Goal: Task Accomplishment & Management: Complete application form

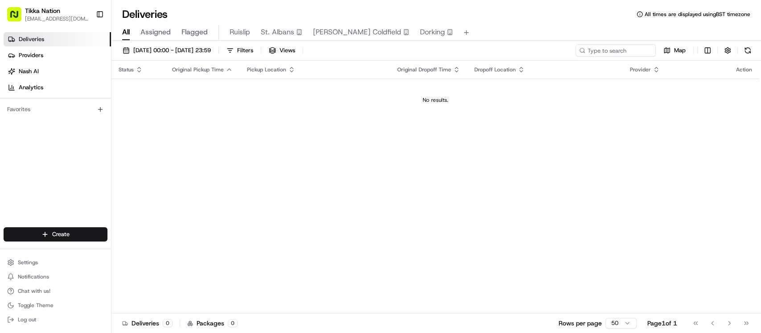
click at [58, 38] on link "Deliveries" at bounding box center [57, 39] width 107 height 14
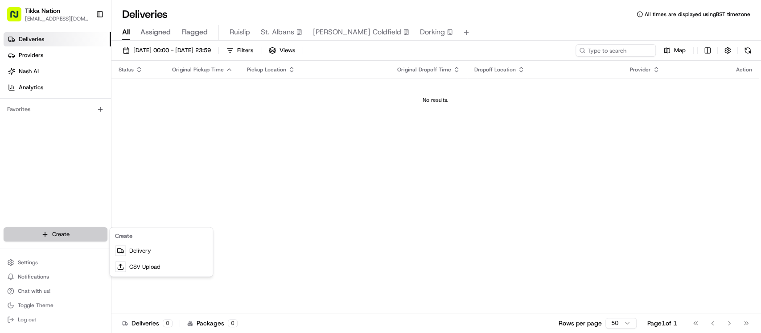
click at [51, 235] on html "Tikka Nation [EMAIL_ADDRESS][DOMAIN_NAME] Toggle Sidebar Deliveries Providers […" at bounding box center [380, 166] width 761 height 333
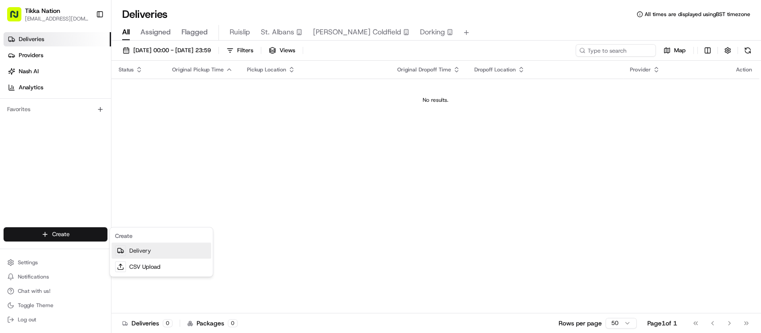
click at [142, 243] on link "Delivery" at bounding box center [160, 250] width 99 height 16
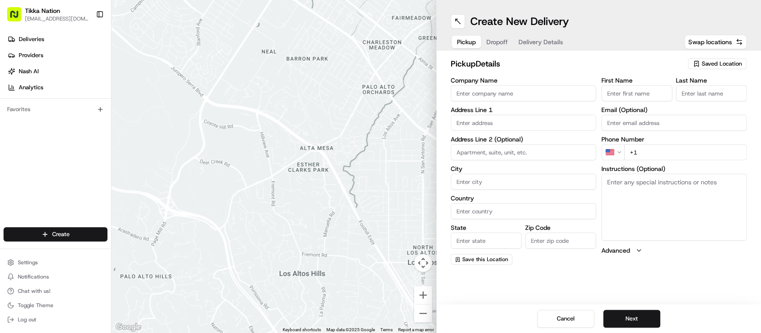
click at [565, 91] on input "Company Name" at bounding box center [523, 93] width 145 height 16
type input "Tikka Nation Ruislip"
type input "[STREET_ADDRESS]"
type input "Ruislip"
type input "[GEOGRAPHIC_DATA]"
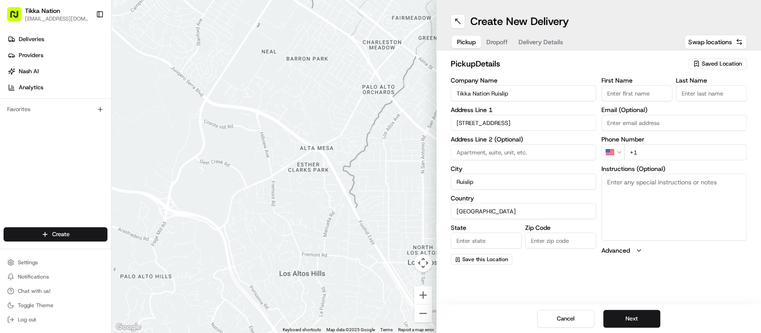
type input "[GEOGRAPHIC_DATA]"
type input "HA4 0AL"
type input "Dev"
type input "Das"
type input "[EMAIL_ADDRESS][DOMAIN_NAME]"
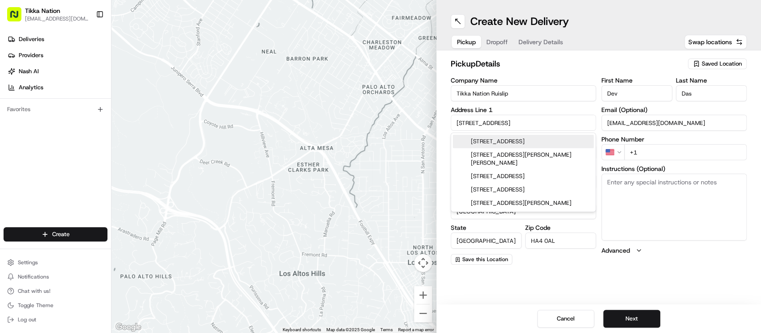
click at [618, 152] on html "Tikka Nation [EMAIL_ADDRESS][DOMAIN_NAME] Toggle Sidebar Deliveries Providers […" at bounding box center [380, 166] width 761 height 333
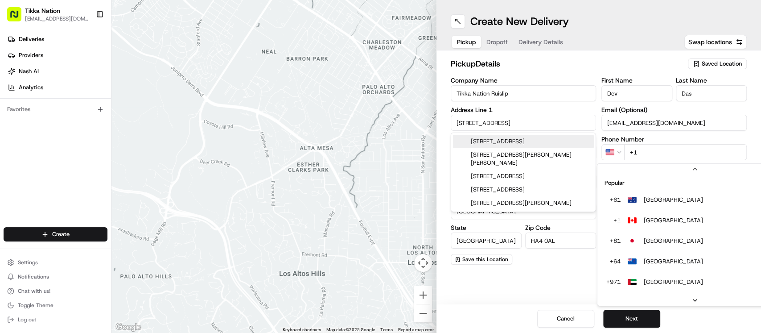
scroll to position [38, 0]
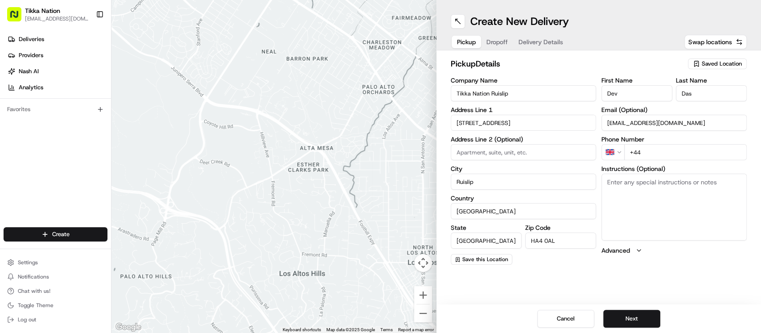
click at [674, 151] on input "+44" at bounding box center [685, 152] width 123 height 16
type input "[PHONE_NUMBER]"
click at [636, 319] on button "Next" at bounding box center [631, 318] width 57 height 18
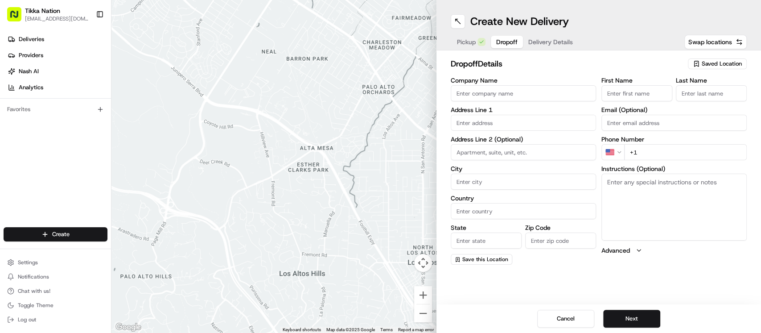
click at [619, 95] on input "First Name" at bounding box center [637, 93] width 71 height 16
type input "Rechael"
click at [696, 93] on input "Last Name" at bounding box center [711, 93] width 71 height 16
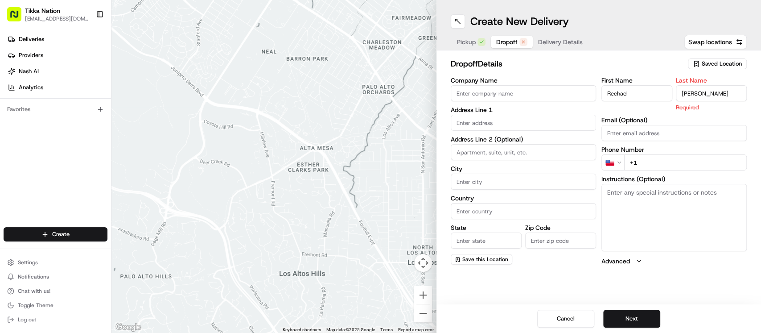
type input "[PERSON_NAME]"
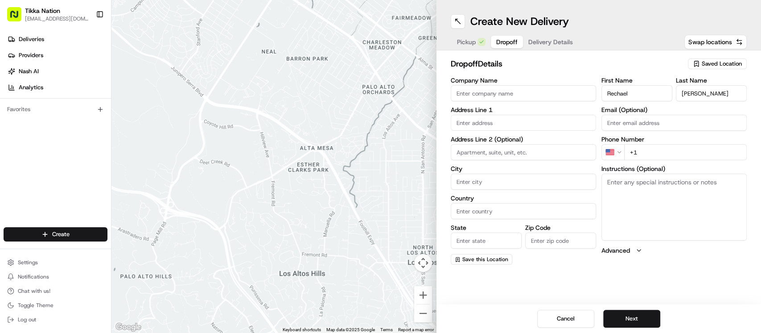
click at [630, 137] on div "First Name Rechael Last Name [PERSON_NAME] Email (Optional) Phone Number US +1 …" at bounding box center [674, 170] width 145 height 187
click at [621, 155] on html "Tikka Nation [EMAIL_ADDRESS][DOMAIN_NAME] Toggle Sidebar Deliveries Providers […" at bounding box center [380, 166] width 761 height 333
click at [660, 147] on input "+44" at bounding box center [685, 152] width 123 height 16
click at [620, 147] on html "Tikka Nation [EMAIL_ADDRESS][DOMAIN_NAME] Toggle Sidebar Deliveries Providers […" at bounding box center [380, 166] width 761 height 333
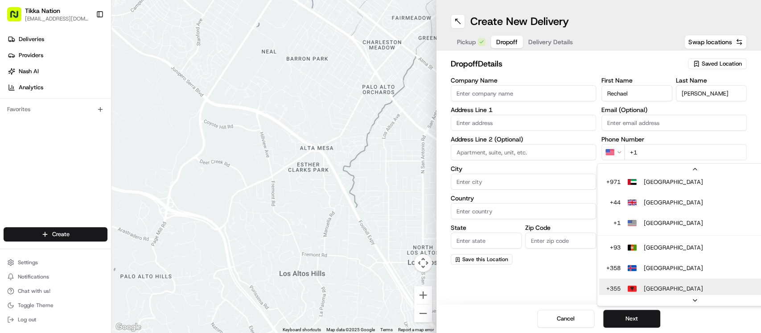
scroll to position [121, 0]
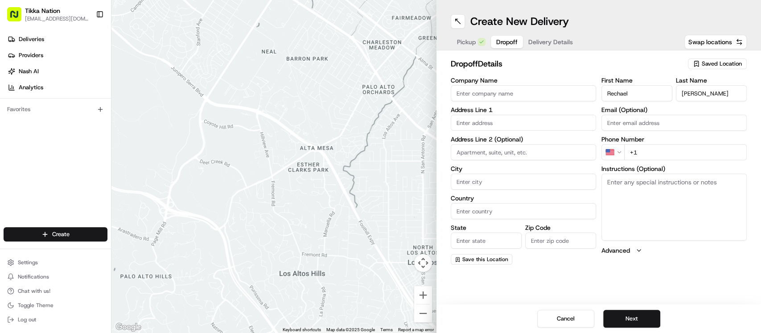
click at [618, 152] on html "Tikka Nation [EMAIL_ADDRESS][DOMAIN_NAME] Toggle Sidebar Deliveries Providers […" at bounding box center [380, 166] width 761 height 333
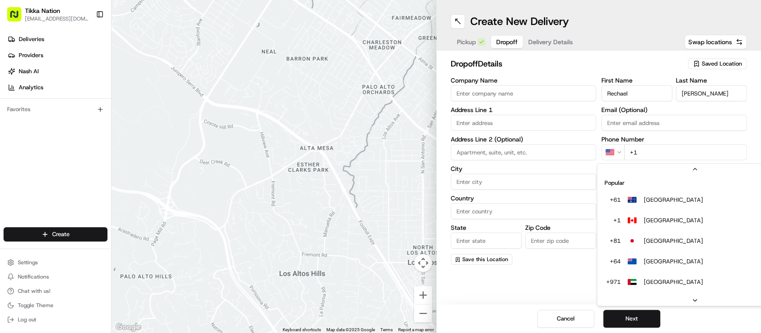
scroll to position [38, 0]
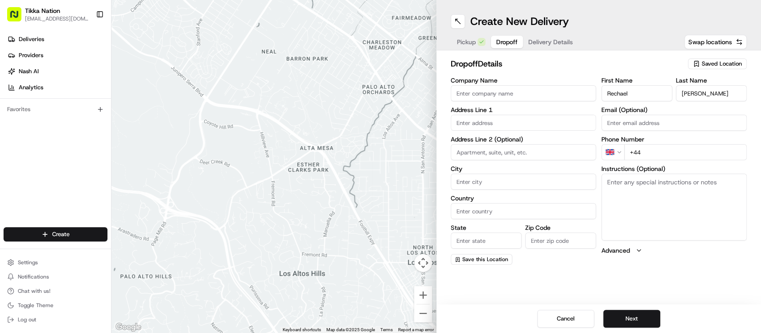
click at [660, 154] on input "+44" at bounding box center [685, 152] width 123 height 16
type input "[PHONE_NUMBER]"
click at [475, 123] on input "text" at bounding box center [523, 123] width 145 height 16
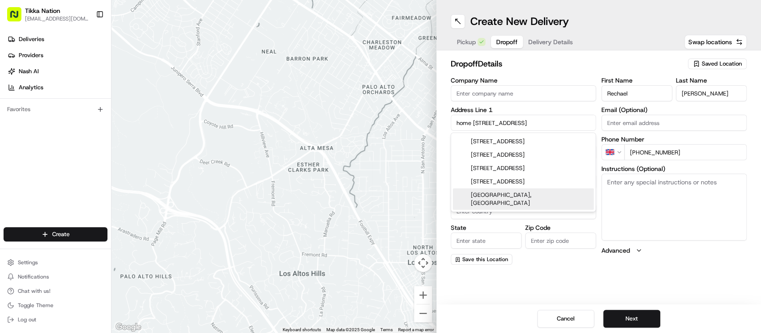
type input "home [STREET_ADDRESS]"
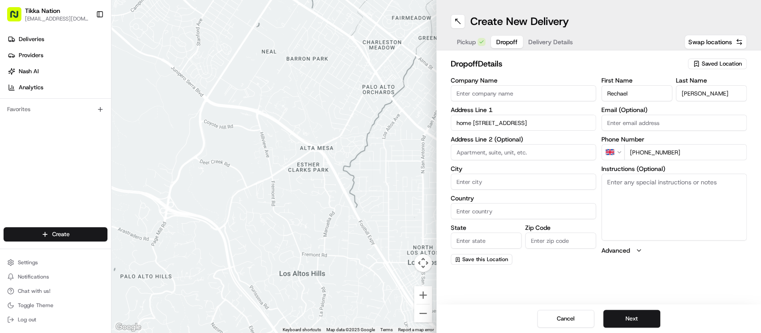
click at [696, 269] on div "dropoff Details Saved Location Company Name Address Line 1 home [STREET_ADDRESS…" at bounding box center [599, 160] width 325 height 221
click at [474, 177] on input "City" at bounding box center [523, 181] width 145 height 16
type input "ruislip"
click at [488, 216] on input "Country" at bounding box center [523, 211] width 145 height 16
click at [527, 215] on input "Country" at bounding box center [523, 211] width 145 height 16
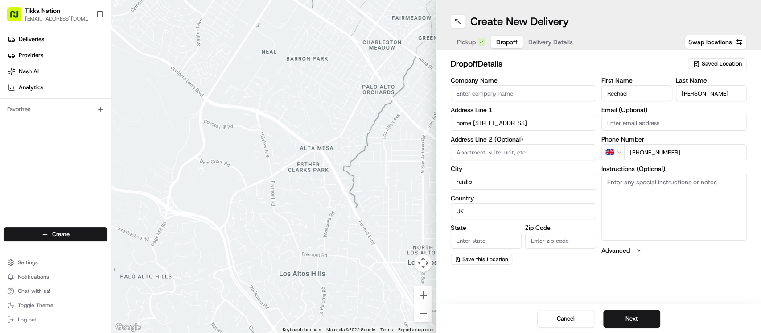
type input "UK"
click at [557, 244] on input "Zip Code" at bounding box center [560, 240] width 71 height 16
type input "h"
type input "HA49TW"
click at [470, 238] on input "State" at bounding box center [486, 240] width 71 height 16
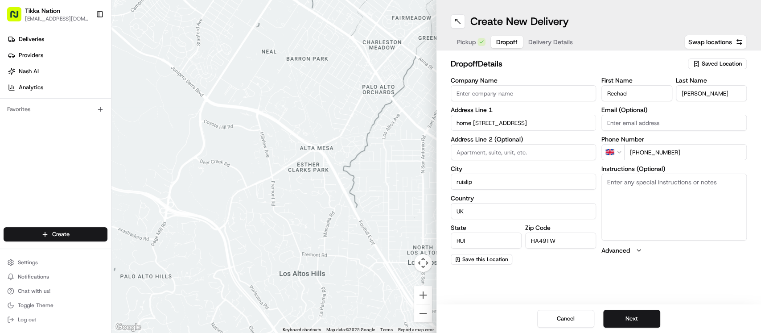
type input "RUISLIP"
click at [640, 317] on button "Next" at bounding box center [631, 318] width 57 height 18
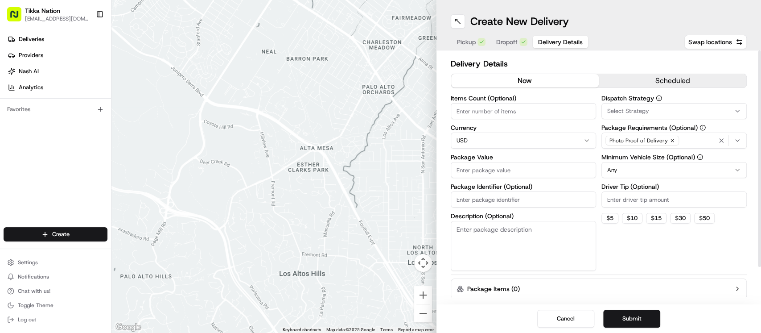
click at [475, 133] on html "Tikka Nation [EMAIL_ADDRESS][DOMAIN_NAME] Toggle Sidebar Deliveries Providers […" at bounding box center [380, 166] width 761 height 333
click at [481, 168] on input "Package Value" at bounding box center [523, 170] width 145 height 16
type input "28.72"
click at [513, 41] on span "Dropoff" at bounding box center [506, 41] width 21 height 9
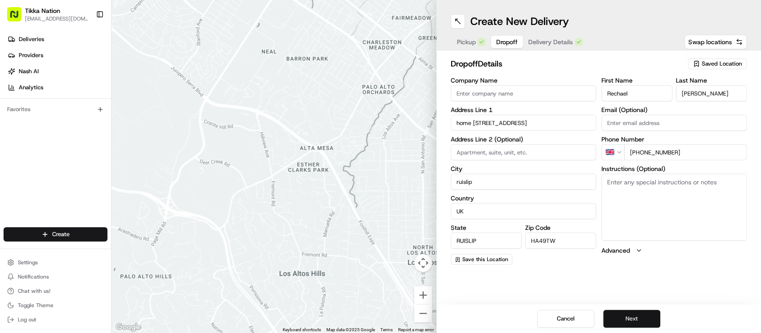
click at [648, 310] on button "Next" at bounding box center [631, 318] width 57 height 18
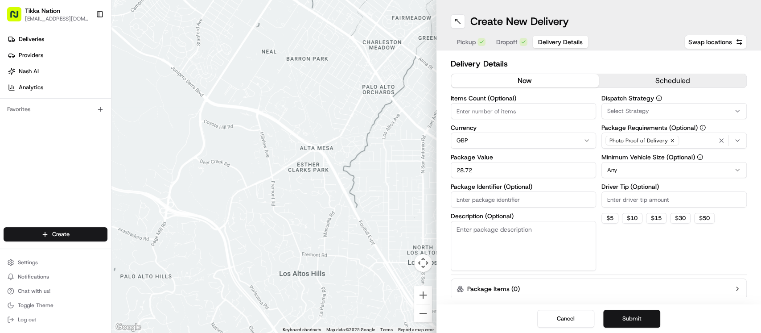
click at [648, 310] on button "Submit" at bounding box center [631, 318] width 57 height 18
